Goal: Transaction & Acquisition: Book appointment/travel/reservation

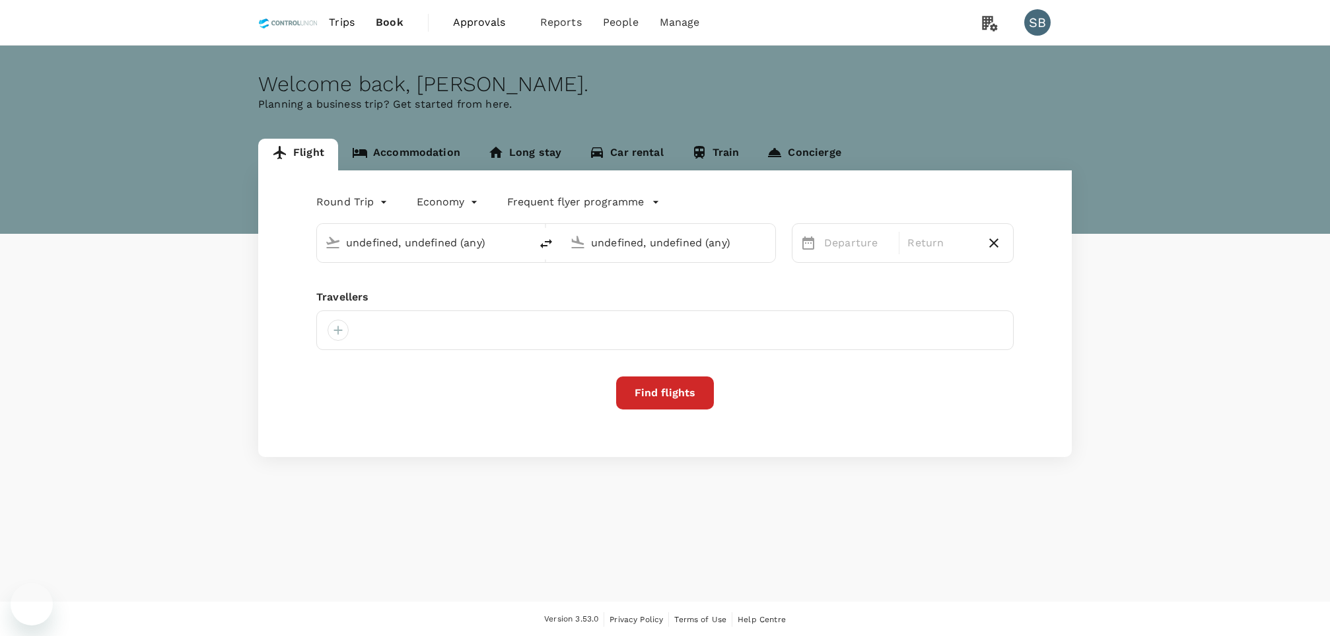
type input "Kuala Lumpur Intl ([GEOGRAPHIC_DATA])"
type input "[GEOGRAPHIC_DATA] (LDU)"
type input "Kuala Lumpur Intl ([GEOGRAPHIC_DATA])"
type input "[GEOGRAPHIC_DATA] (LDU)"
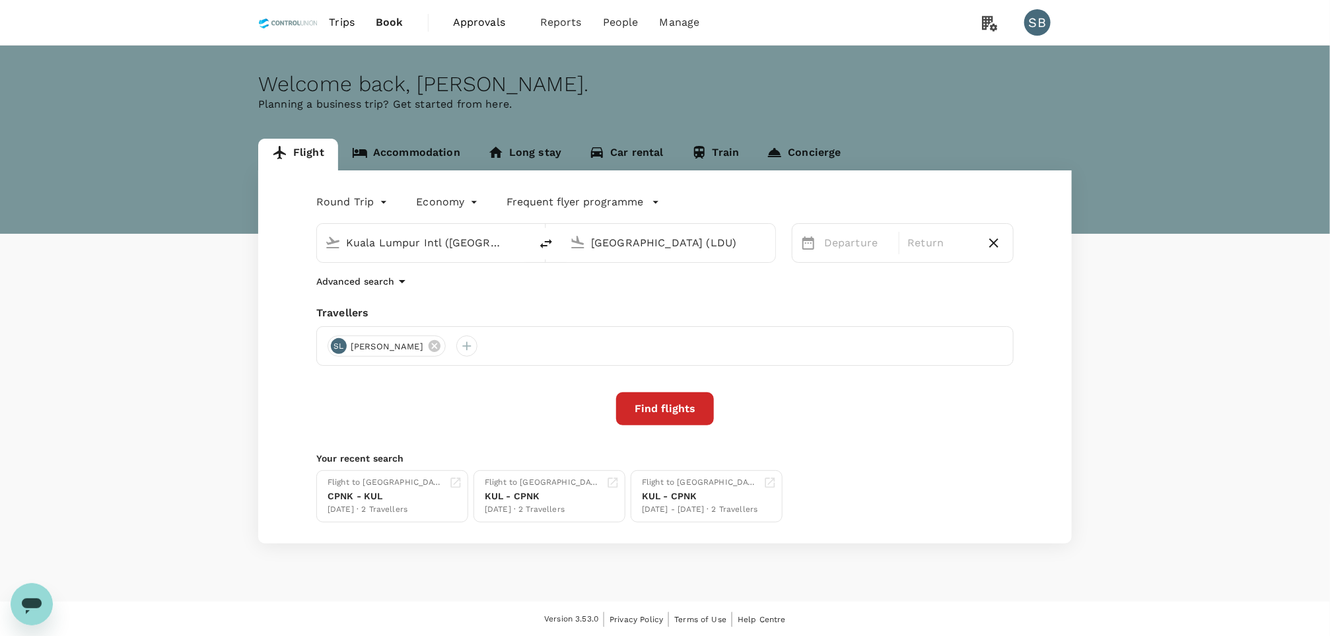
click at [444, 155] on link "Accommodation" at bounding box center [406, 155] width 136 height 32
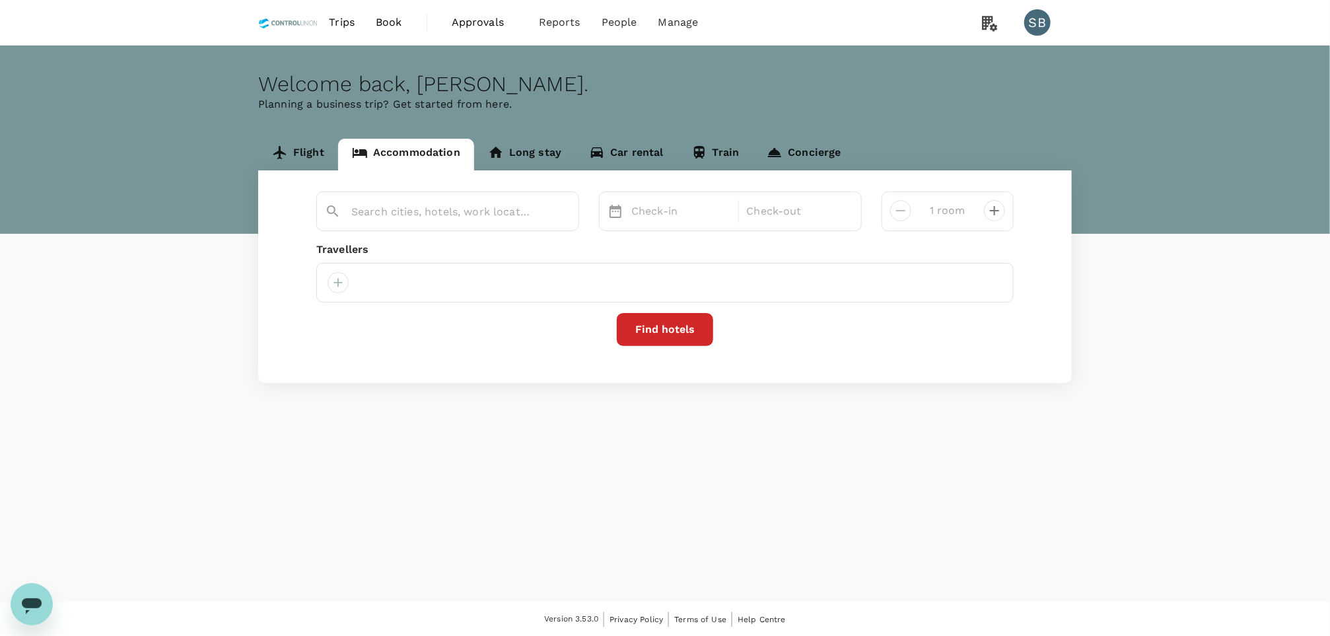
type input "Batam"
click at [481, 278] on div "SB Siti [PERSON_NAME] [PERSON_NAME]" at bounding box center [664, 283] width 697 height 40
click at [520, 280] on icon at bounding box center [526, 283] width 12 height 12
click at [341, 278] on div at bounding box center [338, 282] width 21 height 21
click at [345, 322] on input "text" at bounding box center [324, 318] width 188 height 21
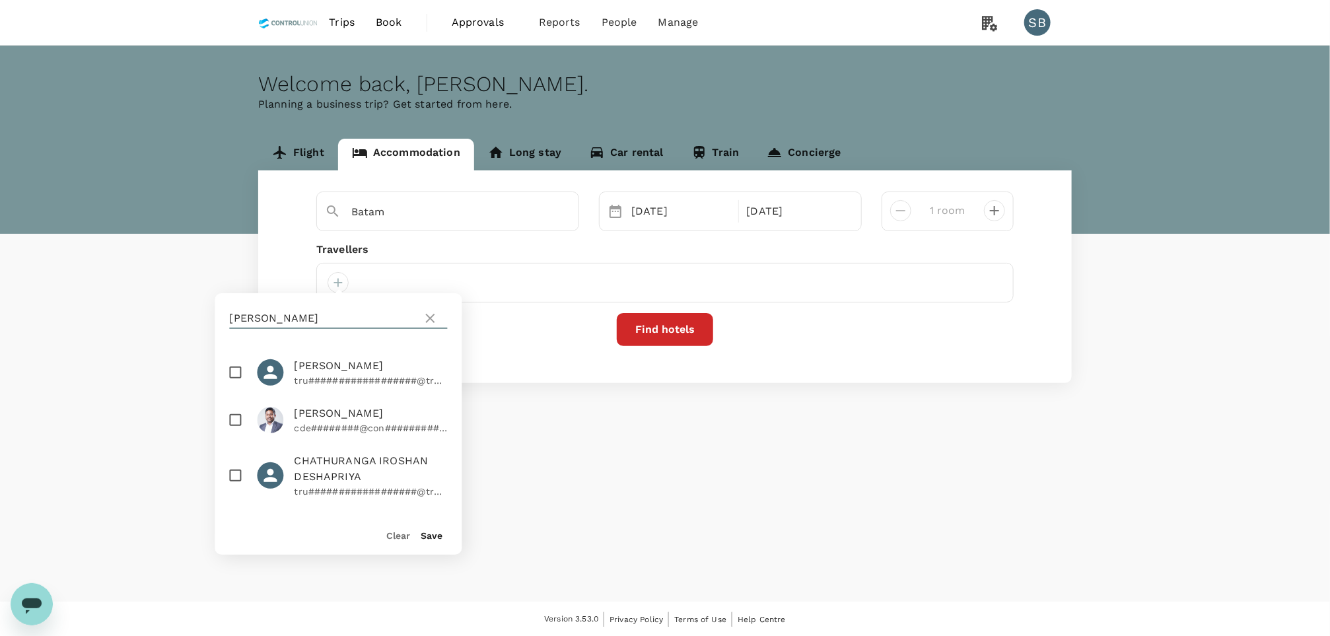
type input "[PERSON_NAME]"
click at [236, 434] on input "checkbox" at bounding box center [236, 420] width 28 height 28
checkbox input "true"
drag, startPoint x: 433, startPoint y: 537, endPoint x: 432, endPoint y: 528, distance: 9.3
click at [432, 537] on button "Save" at bounding box center [432, 535] width 22 height 11
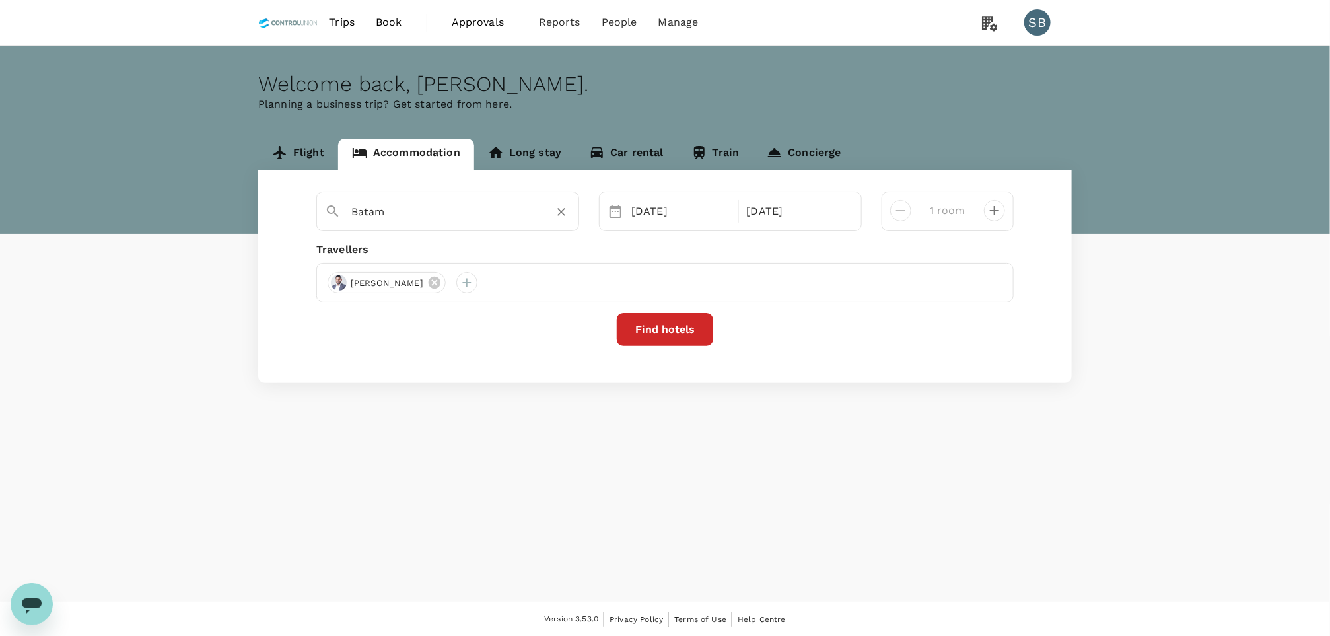
click at [412, 211] on input "Batam" at bounding box center [442, 211] width 182 height 20
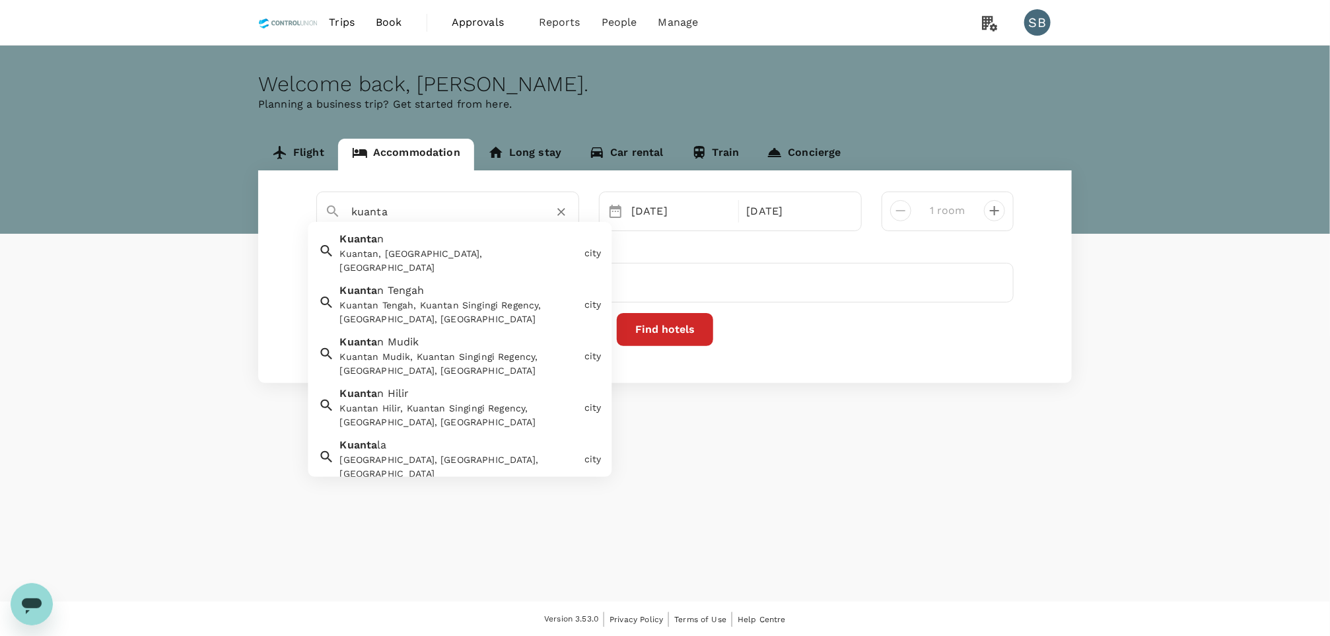
click at [442, 252] on div "Kuantan, [GEOGRAPHIC_DATA], [GEOGRAPHIC_DATA]" at bounding box center [459, 261] width 239 height 28
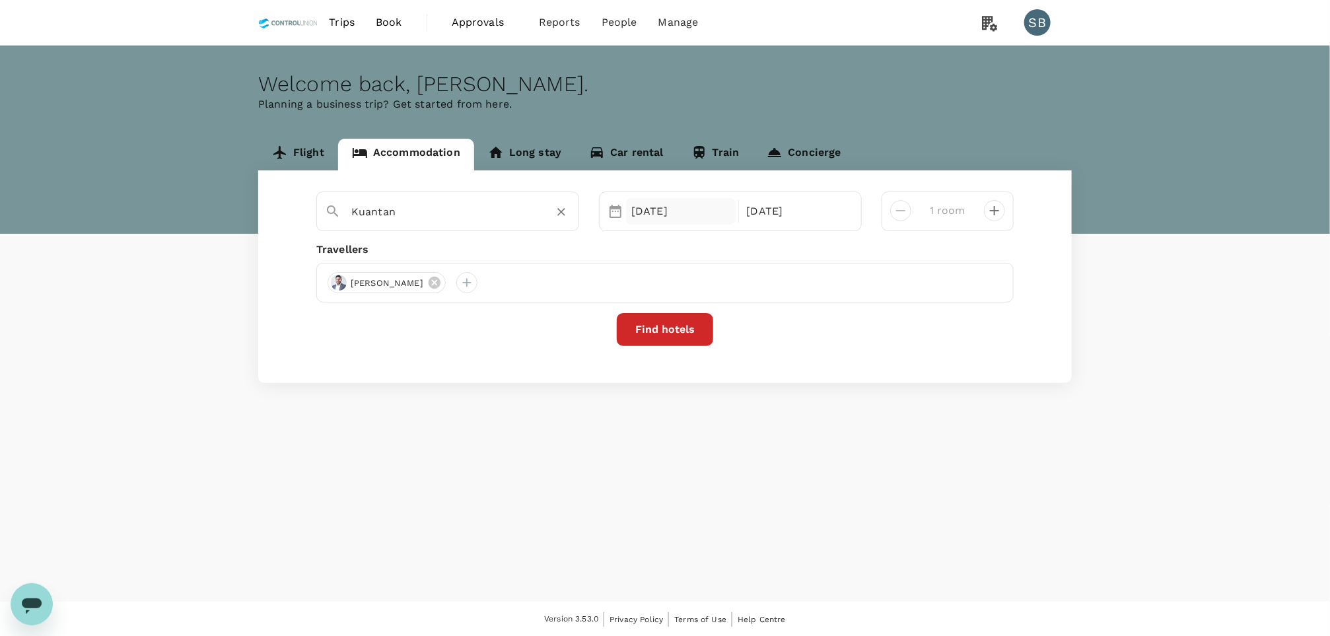
type input "Kuantan"
click at [634, 214] on div "[DATE]" at bounding box center [681, 211] width 110 height 26
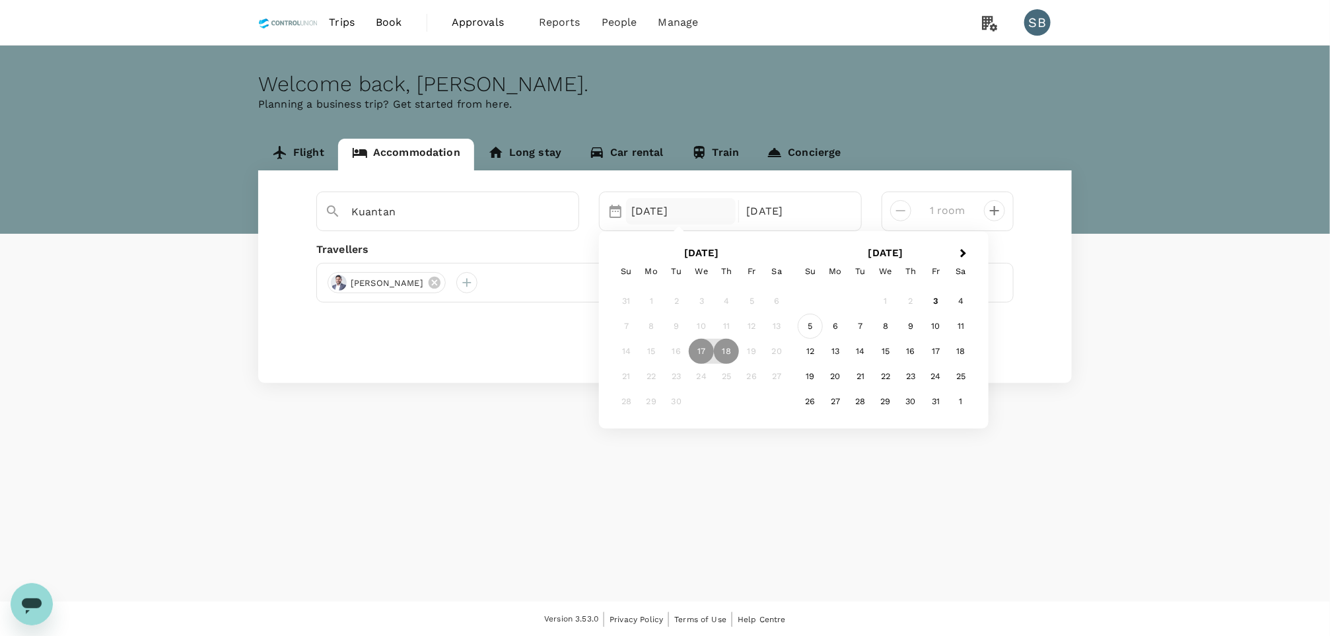
click at [814, 330] on div "5" at bounding box center [810, 326] width 25 height 25
click at [658, 329] on div "6" at bounding box center [651, 326] width 25 height 25
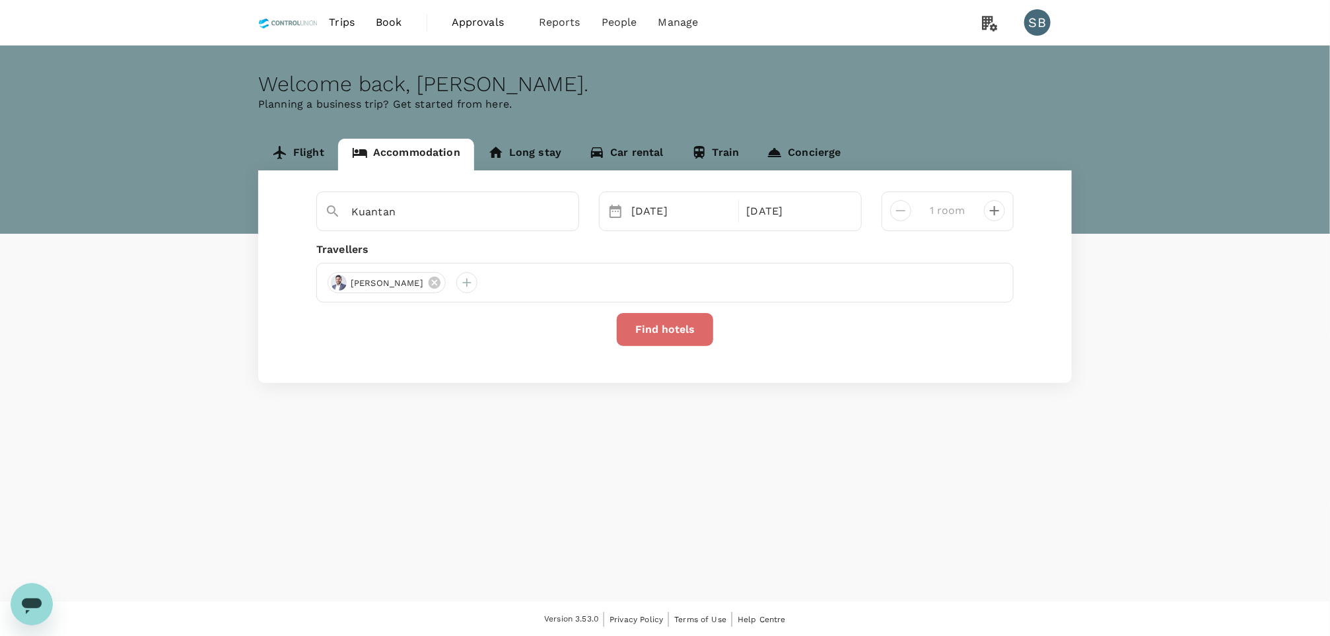
click at [658, 329] on button "Find hotels" at bounding box center [665, 329] width 96 height 33
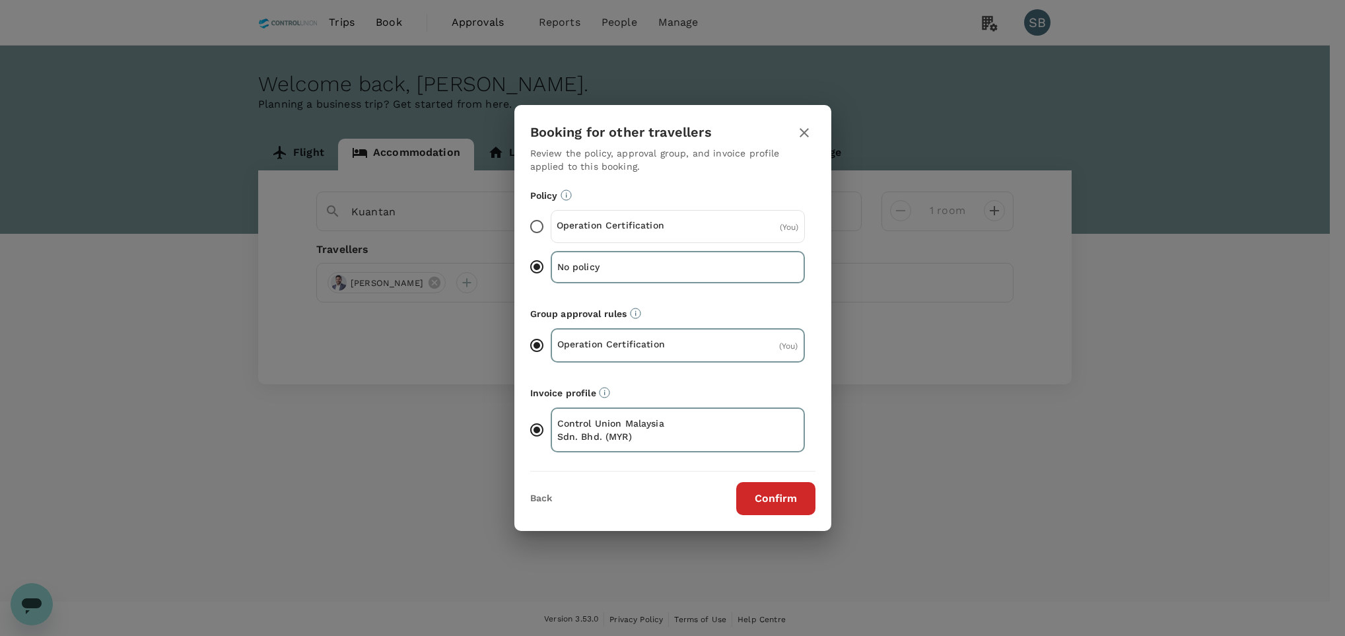
click at [692, 222] on div "Operation Certification ( You )" at bounding box center [678, 226] width 254 height 33
click at [551, 222] on input "Operation Certification ( You )" at bounding box center [537, 227] width 28 height 28
click at [779, 488] on button "Confirm" at bounding box center [775, 498] width 79 height 33
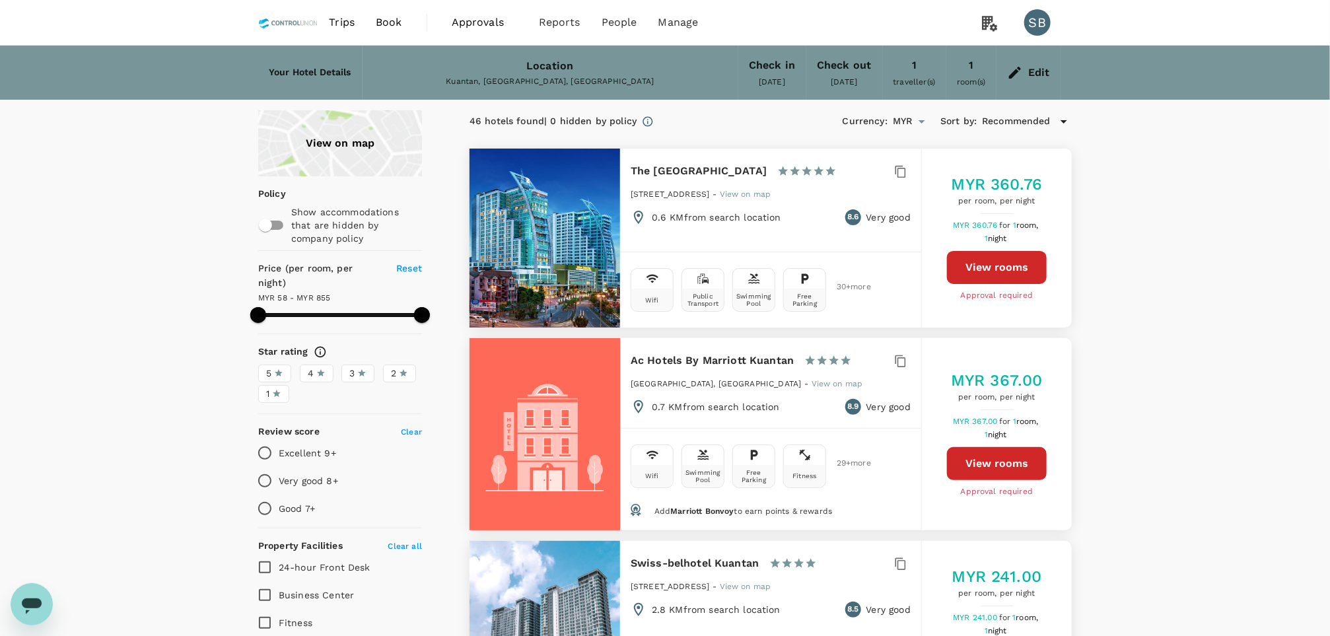
click at [325, 145] on div "View on map" at bounding box center [340, 143] width 164 height 66
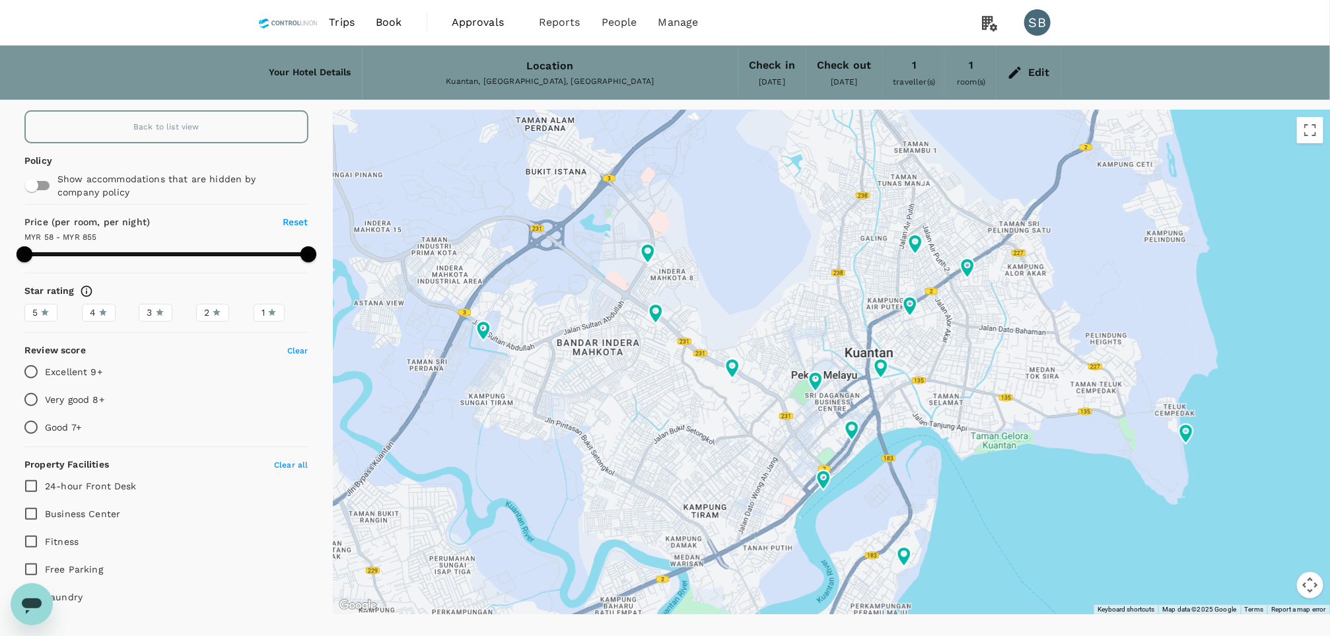
click at [1146, 440] on div at bounding box center [1282, 615] width 902 height 507
type input "854.14"
click at [533, 72] on div "Location" at bounding box center [549, 66] width 47 height 18
click at [1024, 66] on div "Edit" at bounding box center [1029, 73] width 64 height 46
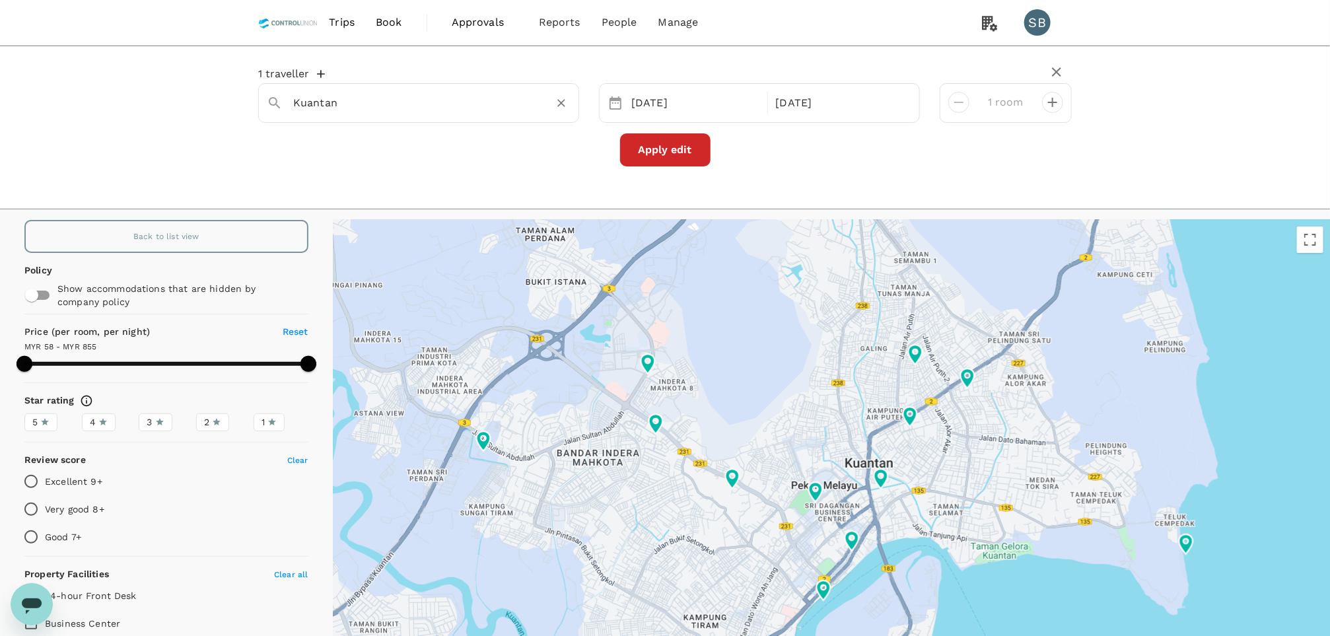
click at [430, 102] on input "Kuantan" at bounding box center [413, 102] width 240 height 20
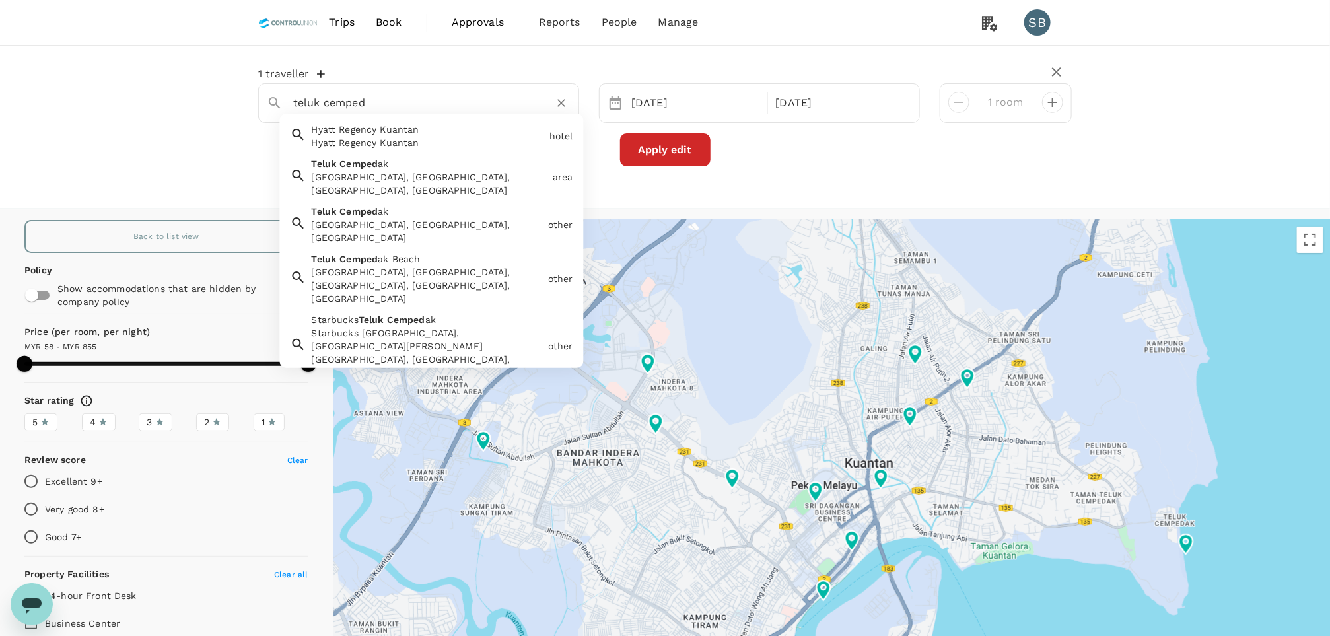
click at [407, 164] on div "[GEOGRAPHIC_DATA] ak [GEOGRAPHIC_DATA], [GEOGRAPHIC_DATA], [GEOGRAPHIC_DATA], […" at bounding box center [426, 174] width 241 height 45
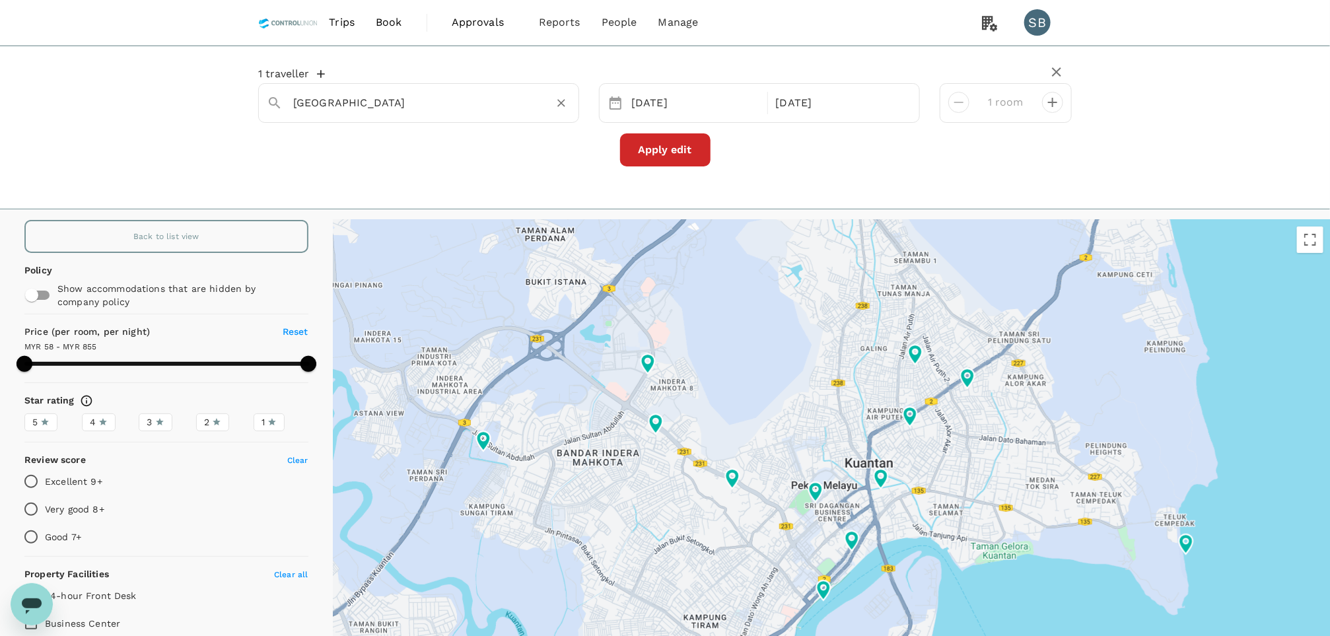
type input "[GEOGRAPHIC_DATA]"
click at [672, 145] on button "Apply edit" at bounding box center [665, 149] width 90 height 33
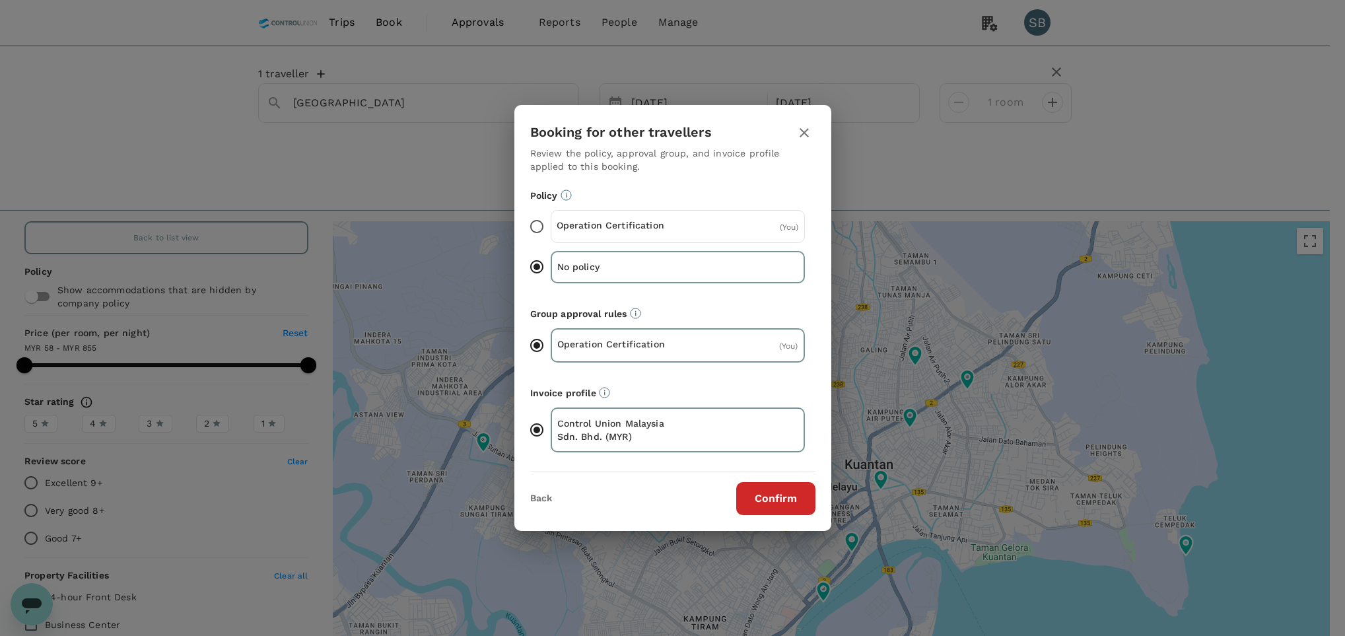
click at [686, 230] on div "Operation Certification ( You )" at bounding box center [678, 226] width 254 height 33
click at [551, 230] on input "Operation Certification ( You )" at bounding box center [537, 227] width 28 height 28
click at [771, 499] on button "Confirm" at bounding box center [775, 498] width 79 height 33
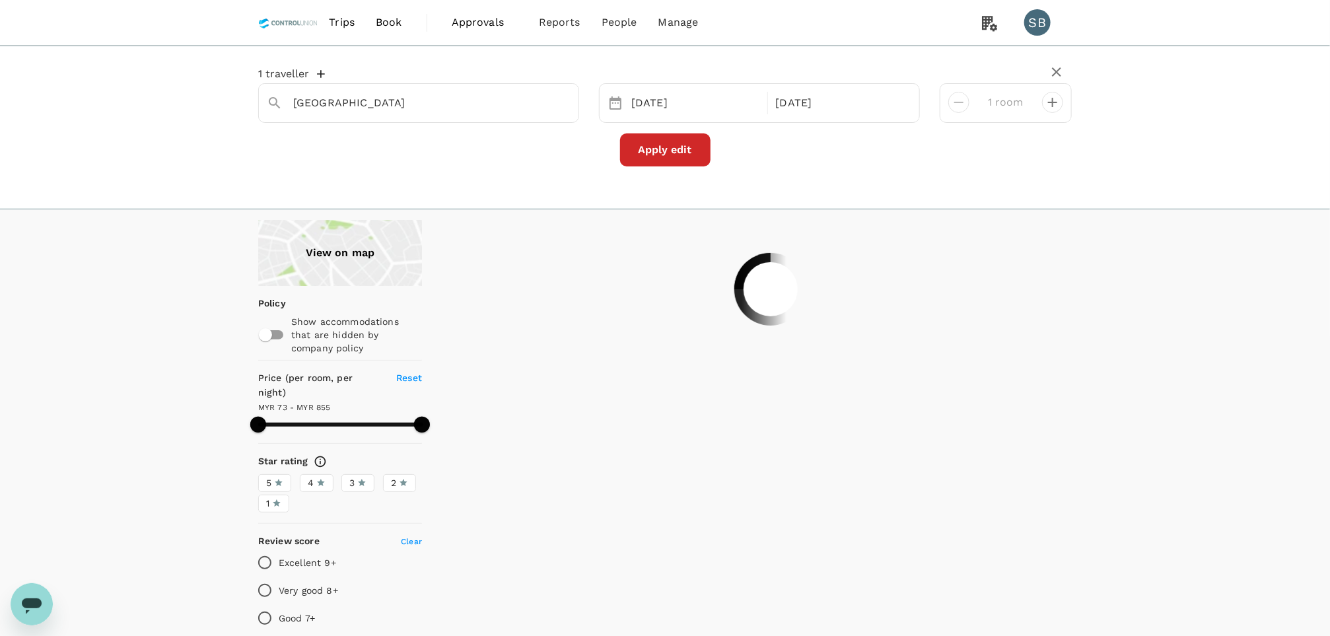
type input "854.14"
type input "58.14"
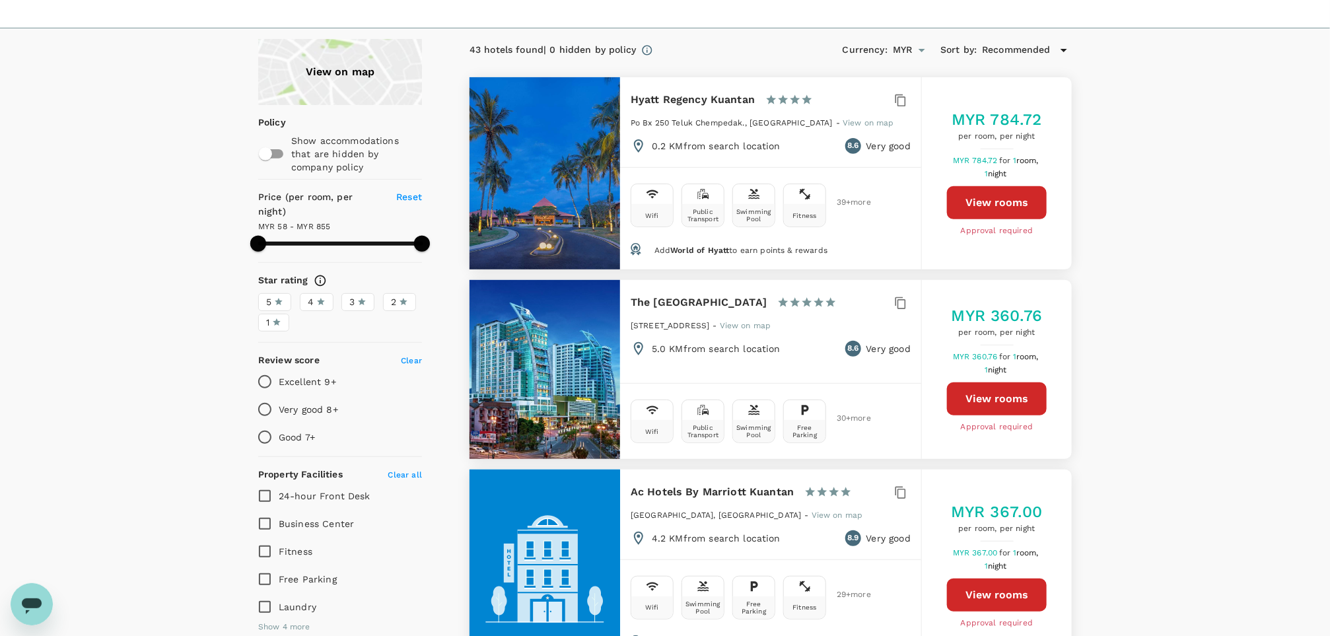
scroll to position [297, 0]
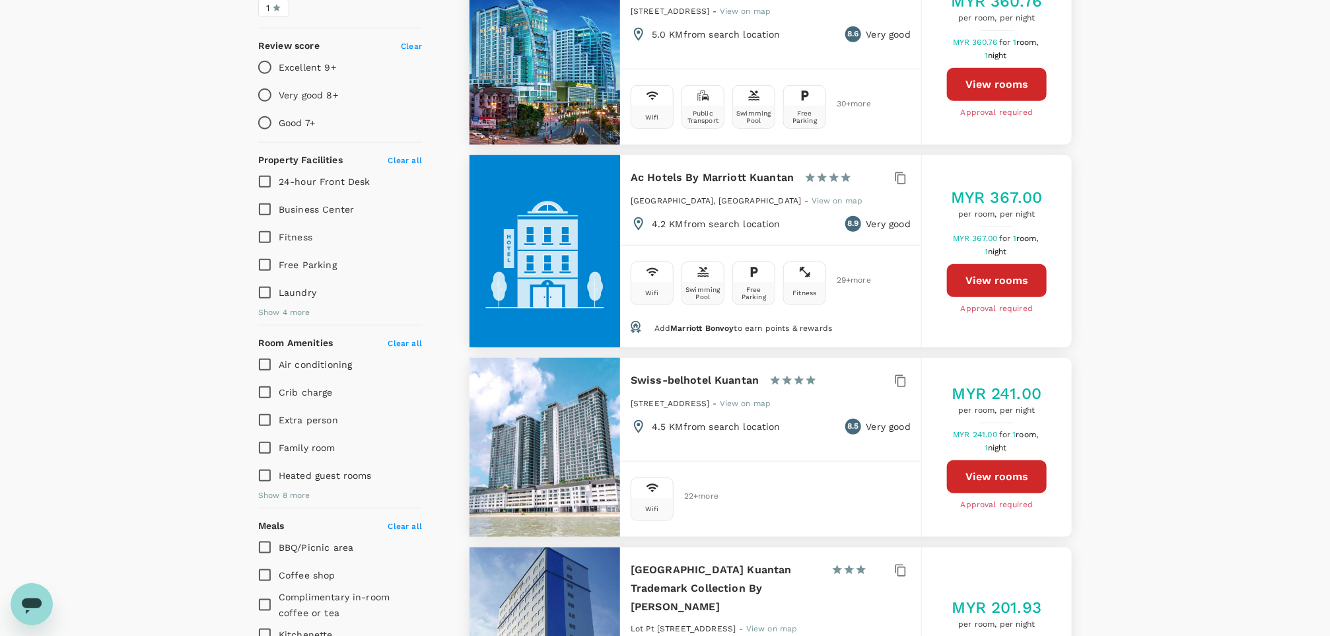
type input "854.14"
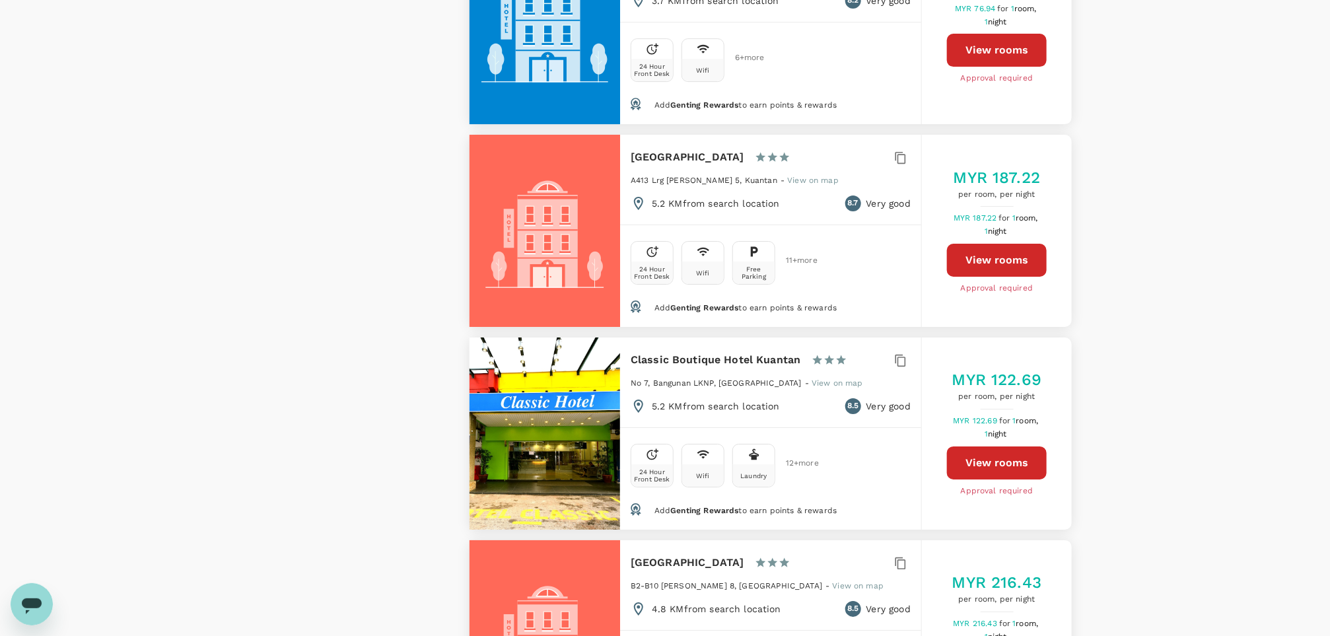
scroll to position [2377, 0]
